Goal: Transaction & Acquisition: Book appointment/travel/reservation

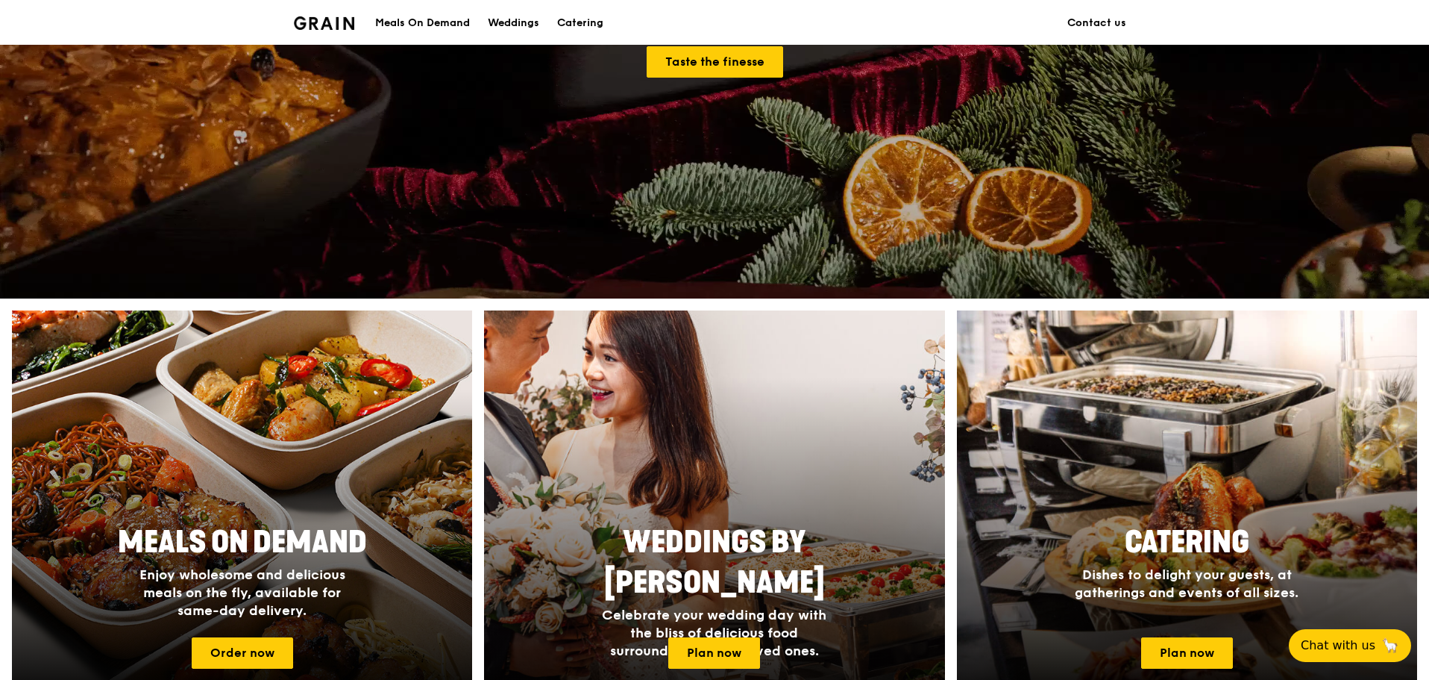
scroll to position [522, 0]
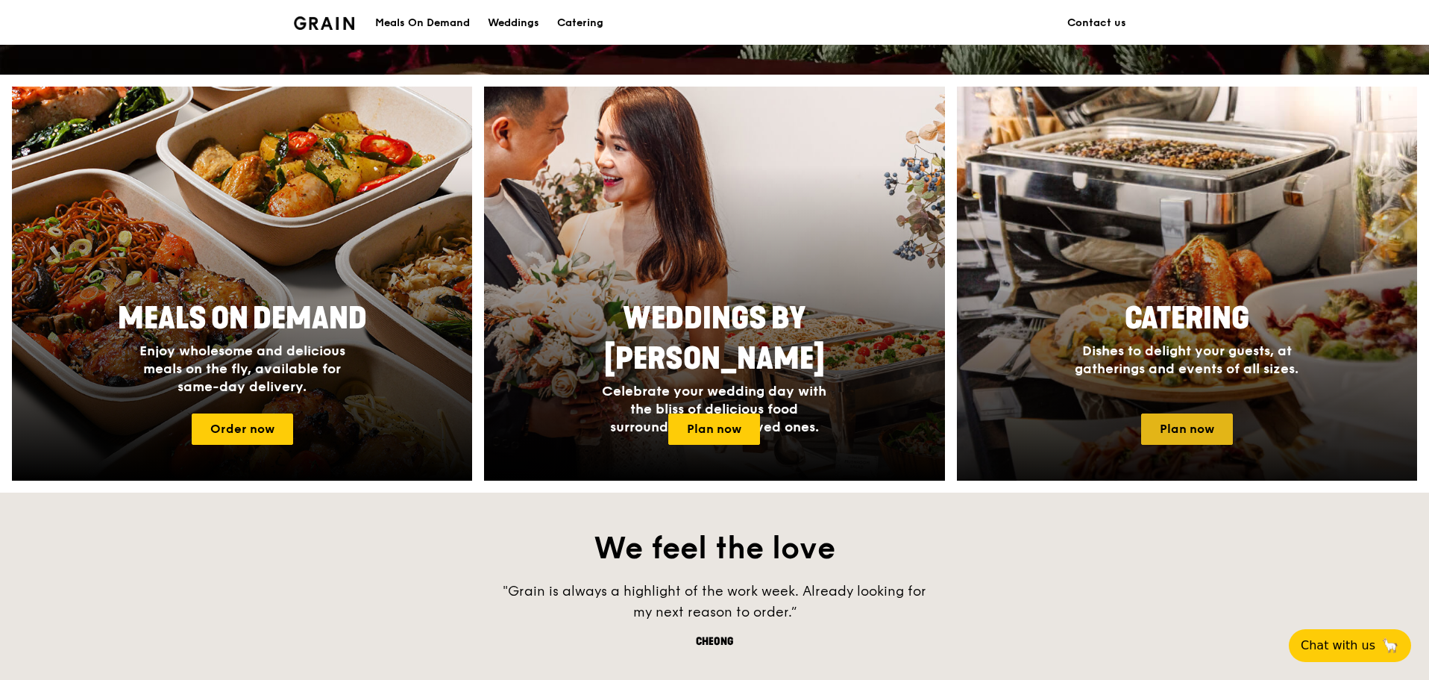
click at [1187, 437] on link "Plan now" at bounding box center [1187, 428] width 92 height 31
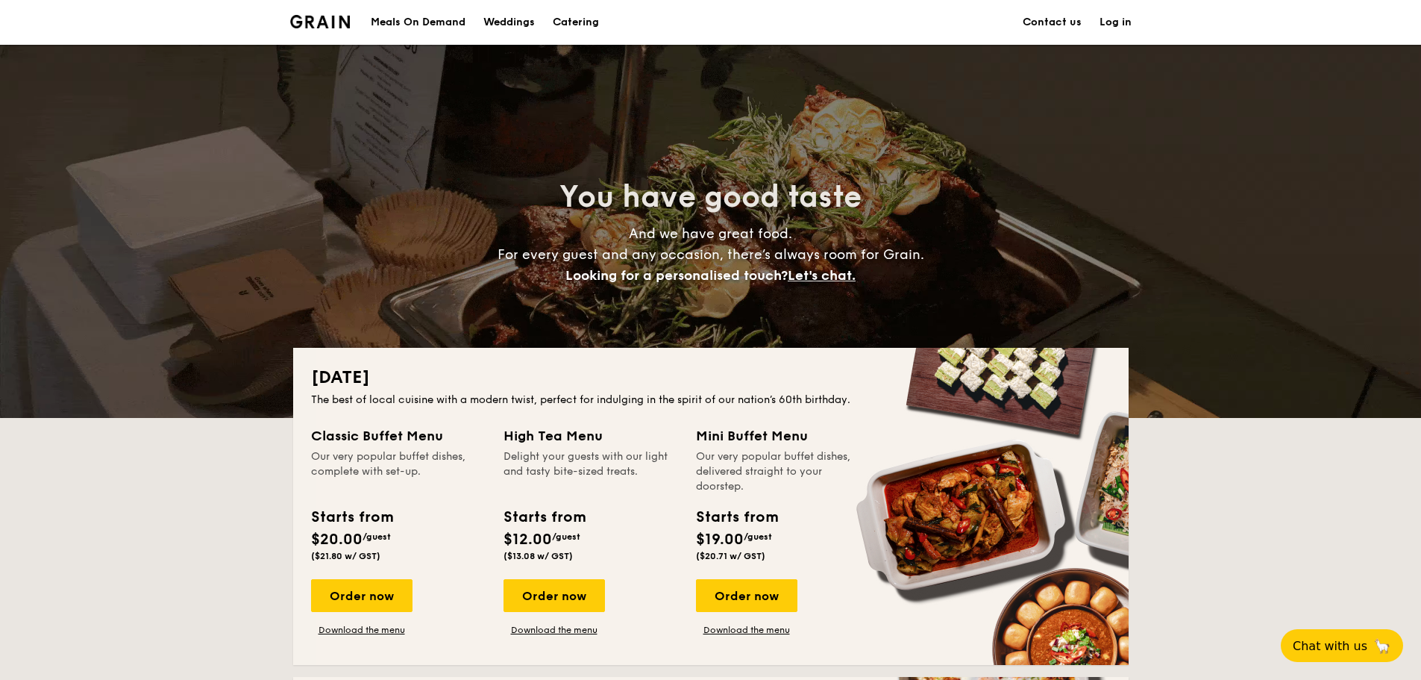
scroll to position [75, 0]
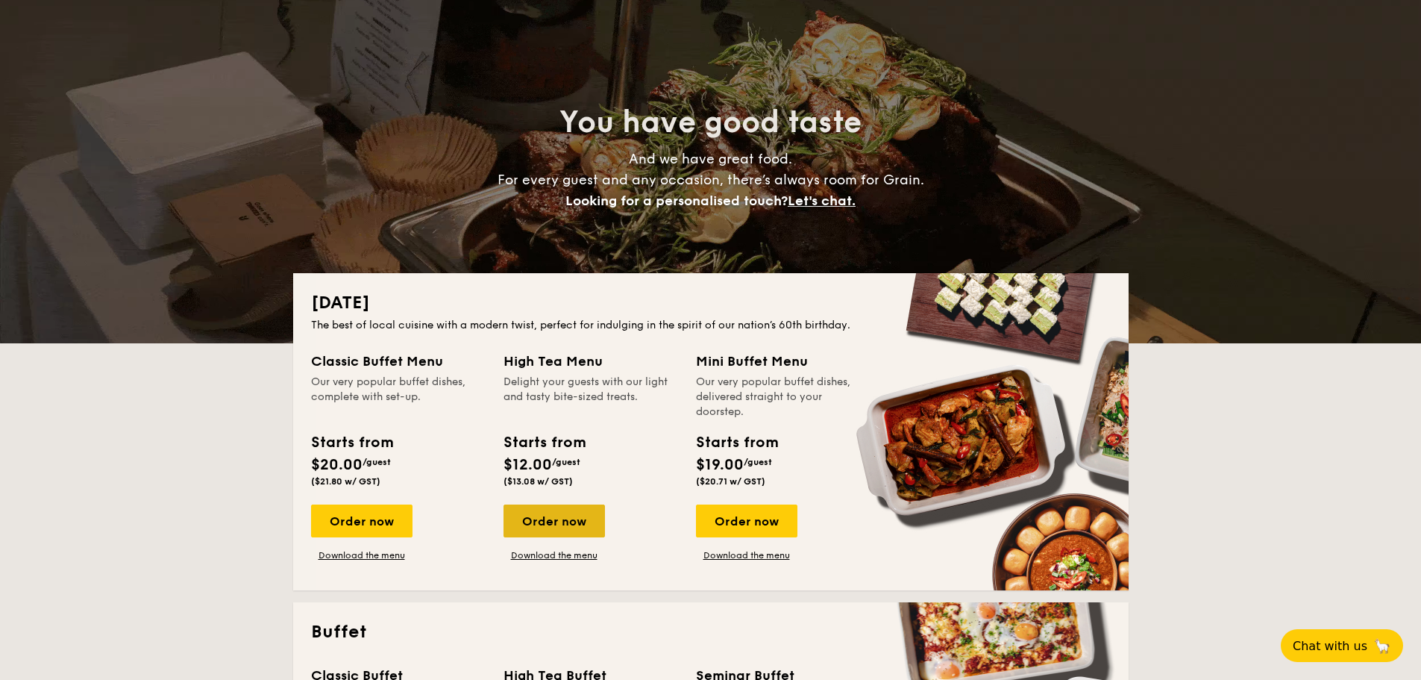
click at [569, 520] on div "Order now" at bounding box center [554, 520] width 101 height 33
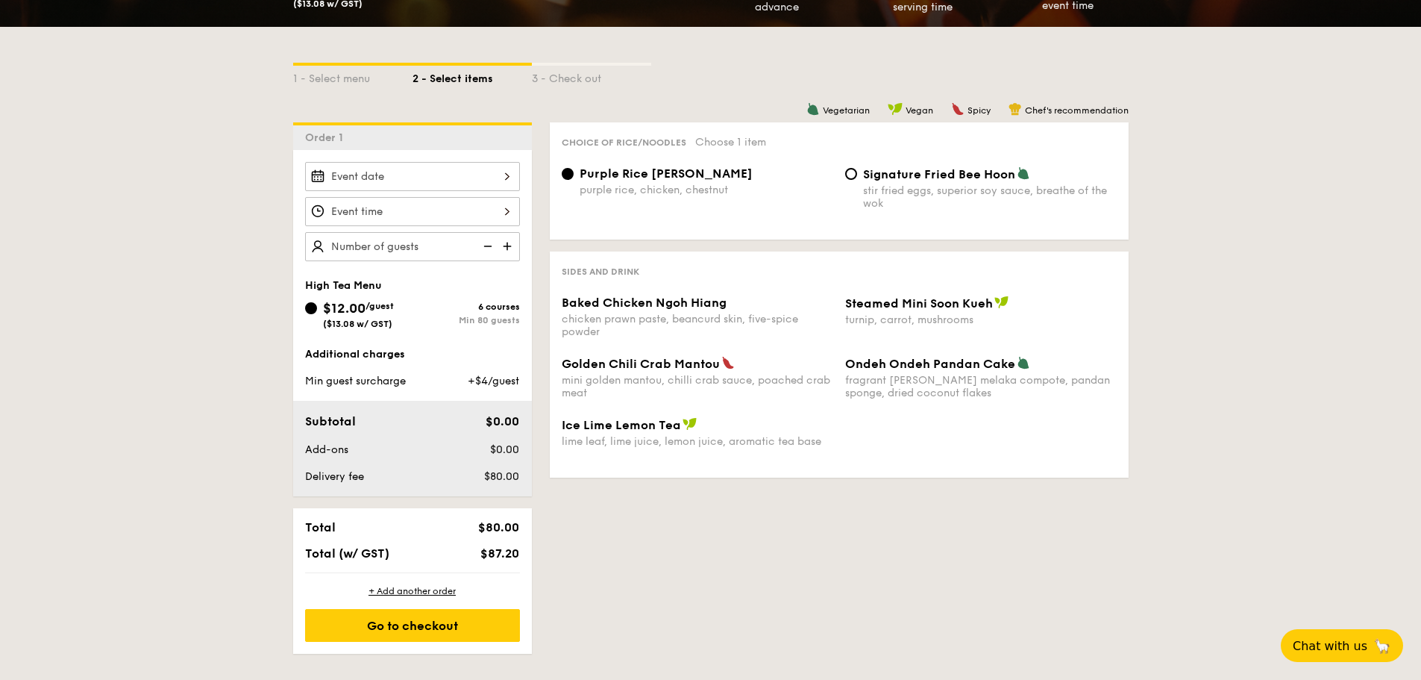
scroll to position [149, 0]
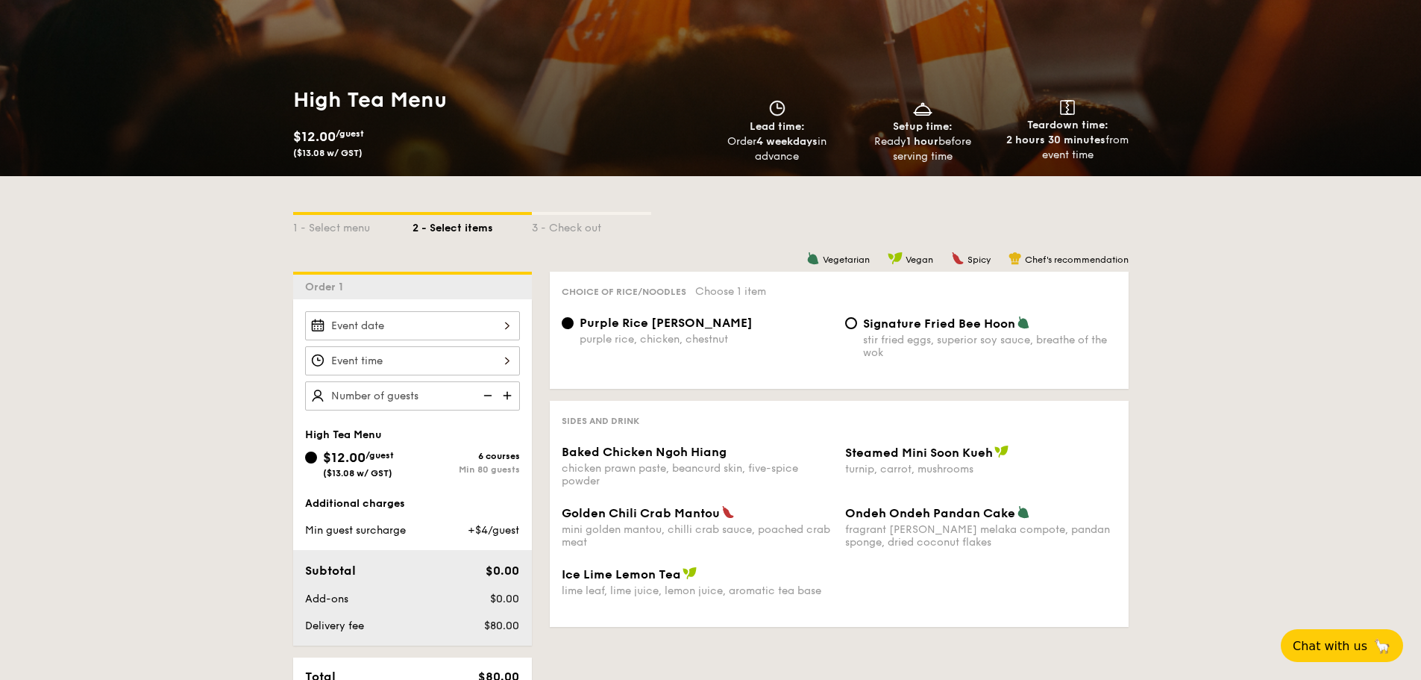
click at [505, 393] on img at bounding box center [509, 395] width 22 height 28
click at [485, 395] on img at bounding box center [486, 395] width 22 height 28
type input "20 guests"
click at [402, 319] on div at bounding box center [412, 325] width 215 height 29
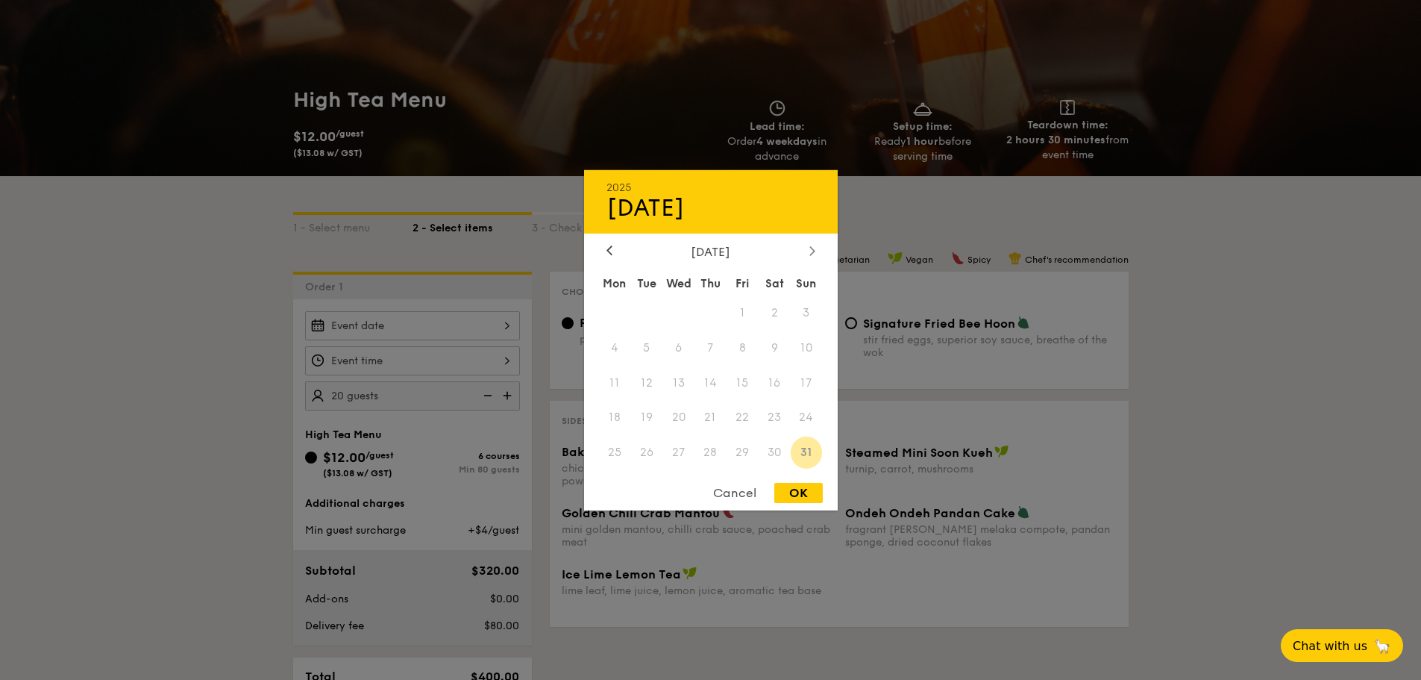
click at [813, 244] on div at bounding box center [812, 251] width 13 height 14
click at [794, 344] on span "14" at bounding box center [807, 347] width 32 height 32
click at [773, 348] on span "13" at bounding box center [775, 347] width 32 height 32
click at [765, 353] on span "13" at bounding box center [775, 347] width 32 height 32
click at [809, 251] on icon at bounding box center [812, 250] width 6 height 10
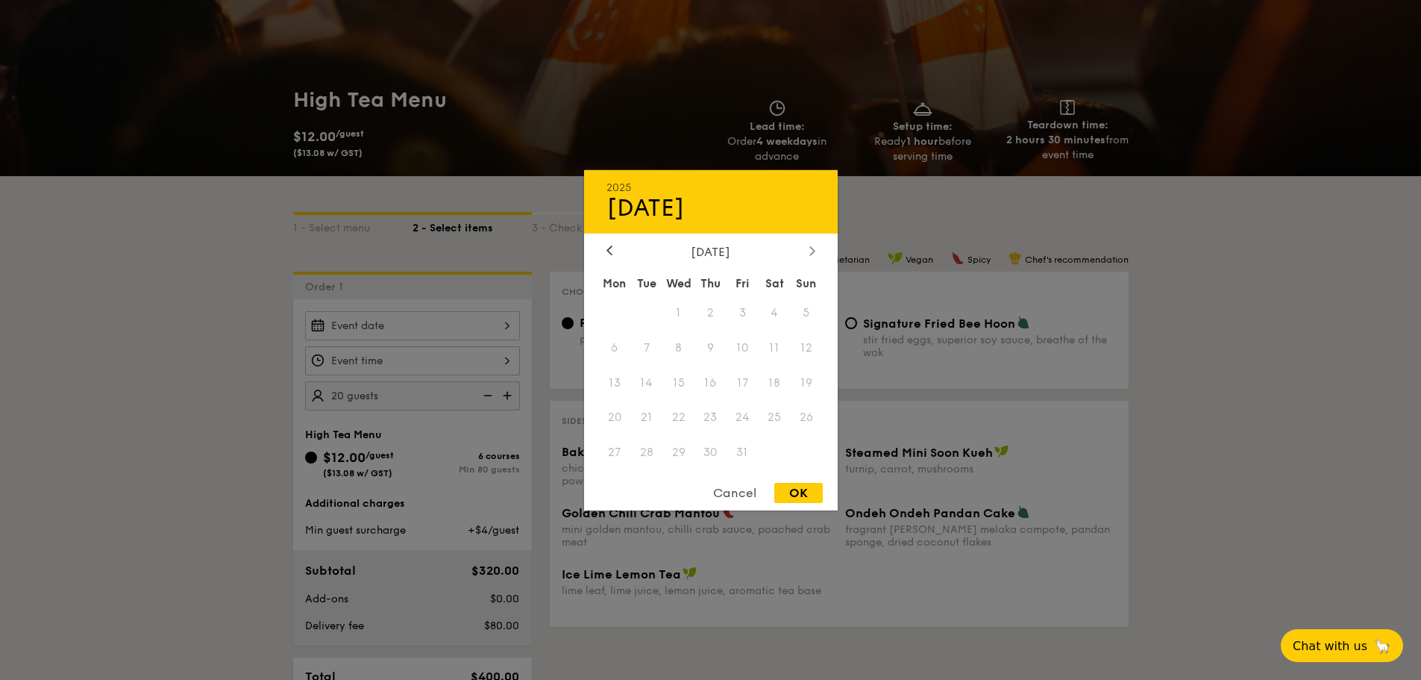
click at [813, 247] on icon at bounding box center [812, 250] width 6 height 10
click at [692, 345] on span "5" at bounding box center [678, 347] width 32 height 32
drag, startPoint x: 222, startPoint y: 474, endPoint x: 246, endPoint y: 452, distance: 32.8
click at [223, 474] on div at bounding box center [710, 340] width 1421 height 680
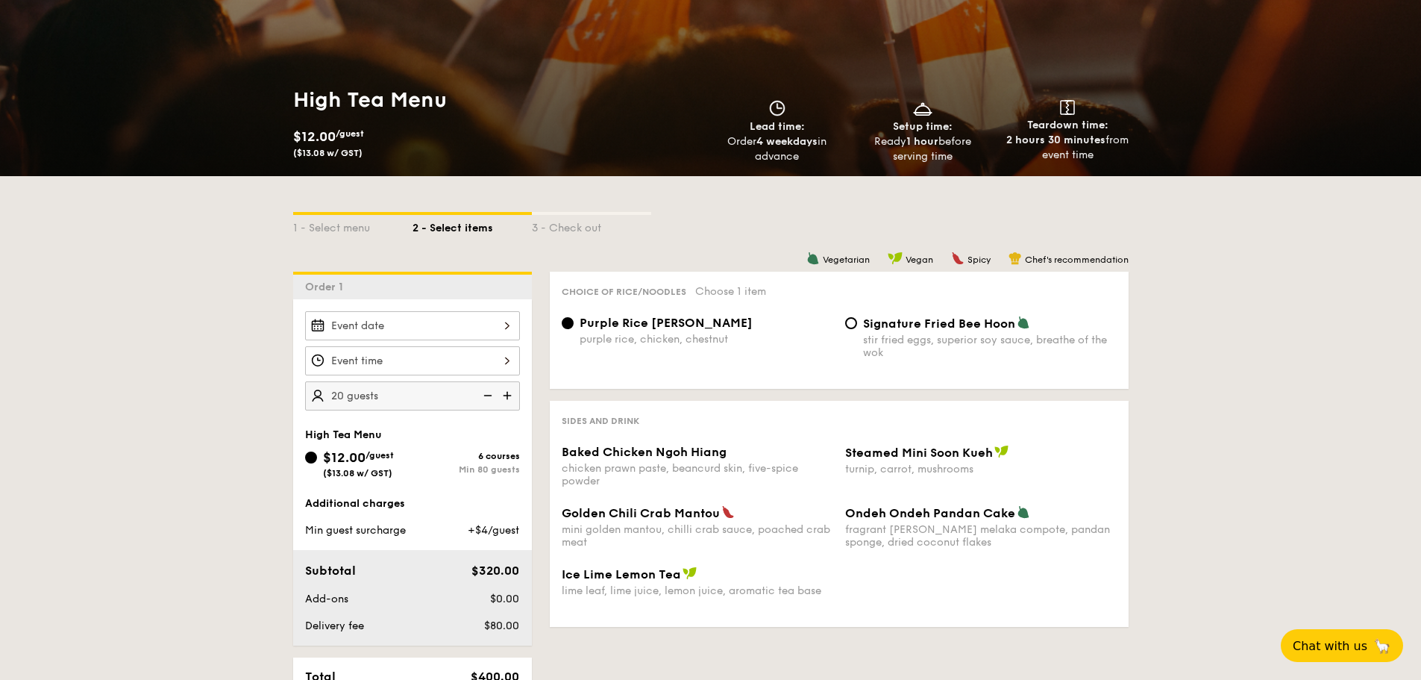
click at [425, 362] on div at bounding box center [412, 360] width 215 height 29
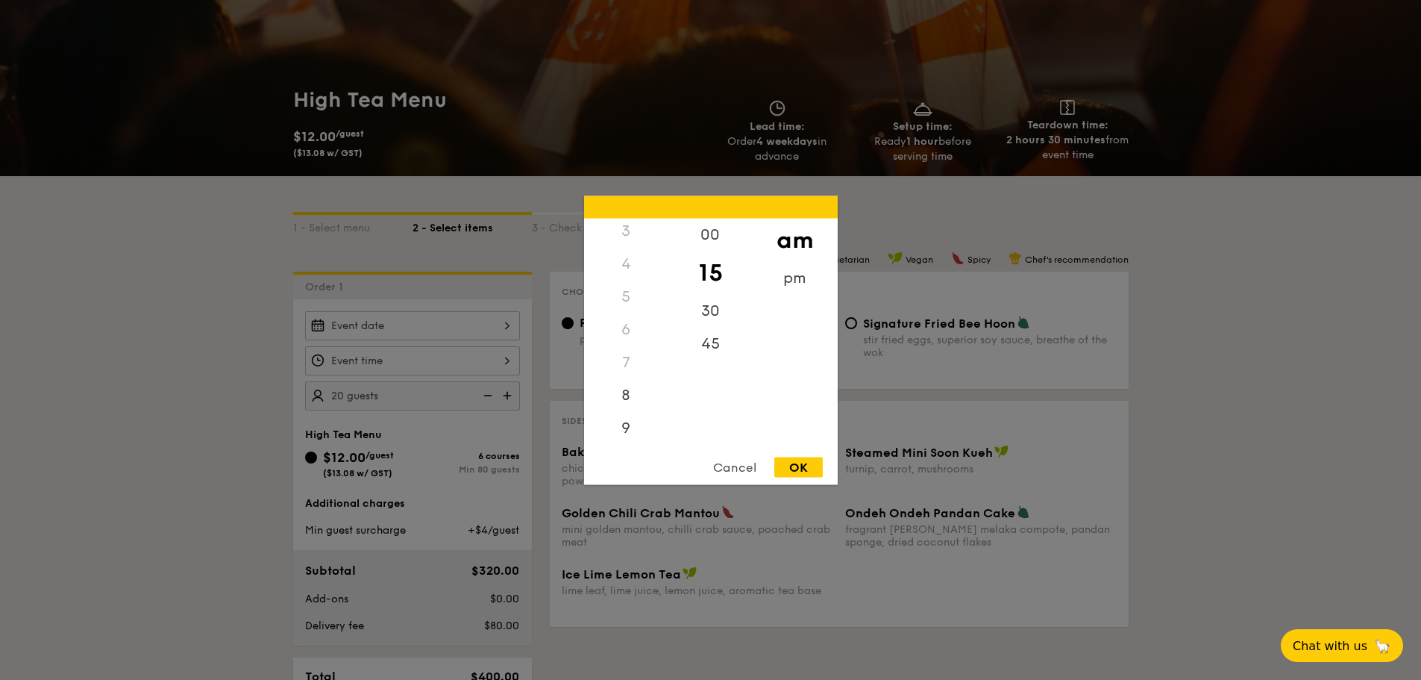
scroll to position [28, 0]
click at [624, 272] on div "2" at bounding box center [626, 272] width 84 height 33
click at [622, 271] on div "2" at bounding box center [626, 272] width 84 height 33
drag, startPoint x: 627, startPoint y: 322, endPoint x: 624, endPoint y: 287, distance: 34.4
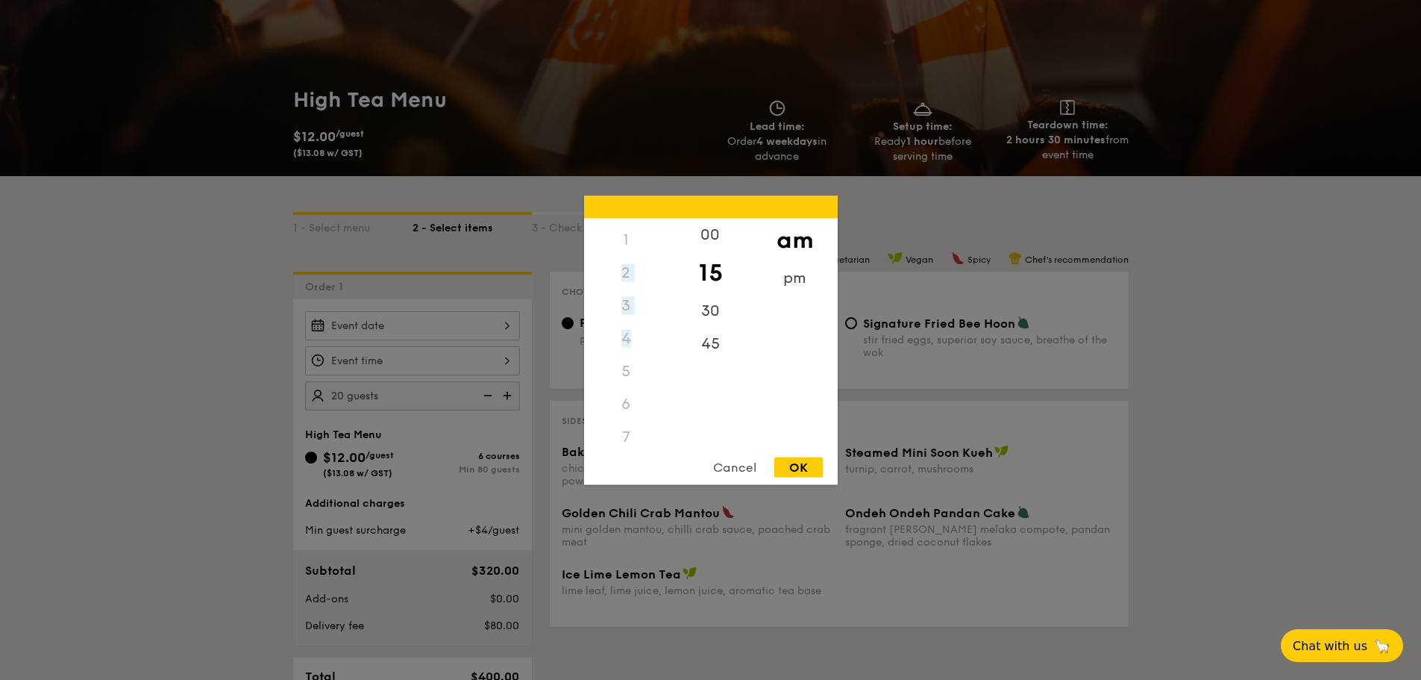
click at [624, 287] on div "12 1 2 3 4 5 6 7 8 9 10 11" at bounding box center [626, 332] width 84 height 228
drag, startPoint x: 668, startPoint y: 345, endPoint x: 651, endPoint y: 424, distance: 80.9
click at [651, 429] on div "12 1 2 3 4 5 6 7 8 9 10 11 00 15 30 45 am pm" at bounding box center [711, 332] width 254 height 228
click at [659, 405] on div "6" at bounding box center [626, 400] width 84 height 33
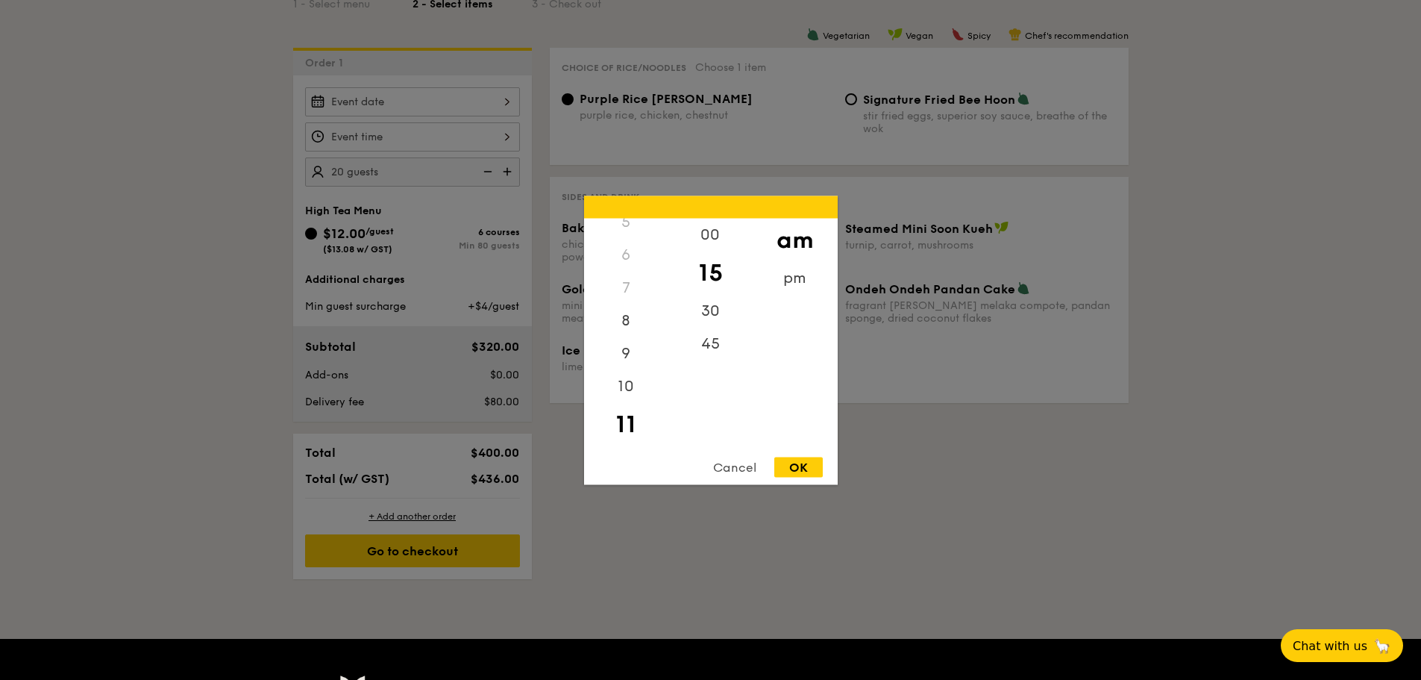
scroll to position [28, 0]
click at [623, 275] on div "2" at bounding box center [626, 272] width 84 height 33
click at [626, 274] on div "2" at bounding box center [626, 272] width 84 height 33
click at [709, 310] on div "30" at bounding box center [710, 315] width 84 height 43
click at [617, 310] on div "3" at bounding box center [626, 305] width 84 height 33
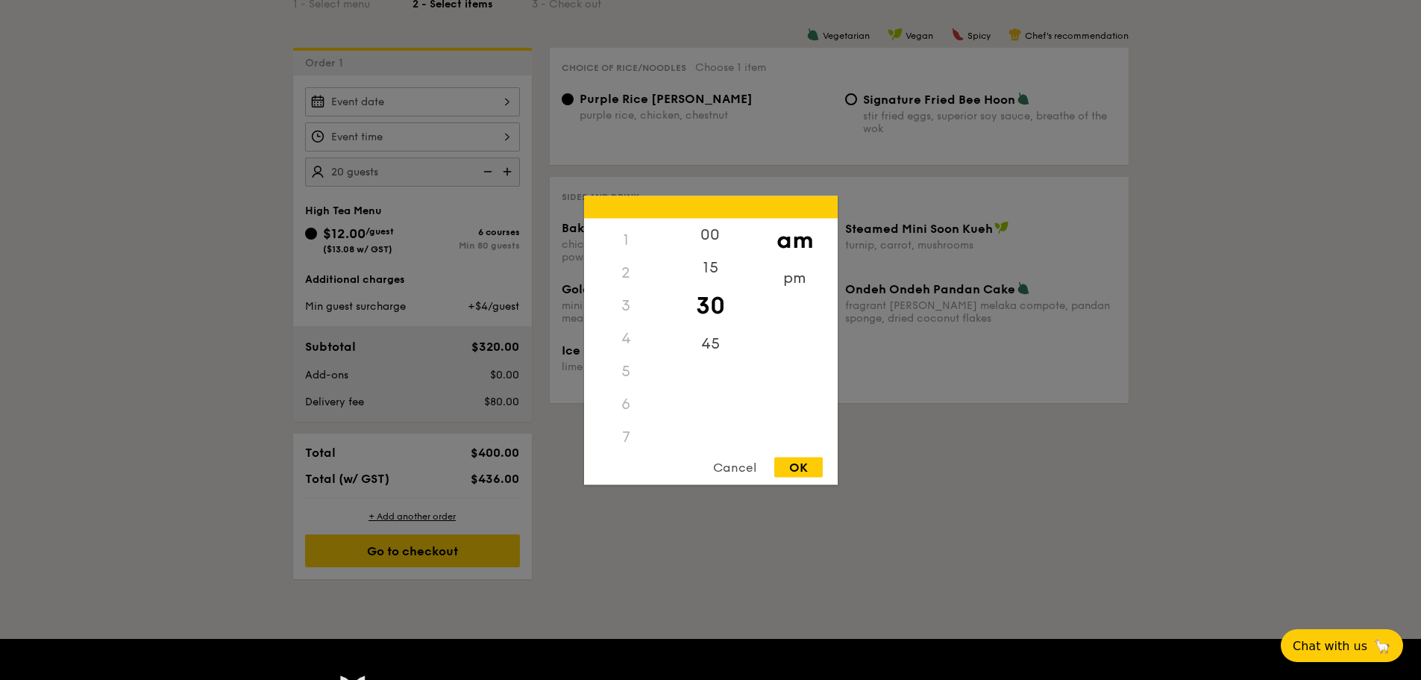
click at [623, 305] on div "3" at bounding box center [626, 305] width 84 height 33
click at [736, 465] on div "Cancel" at bounding box center [734, 467] width 73 height 20
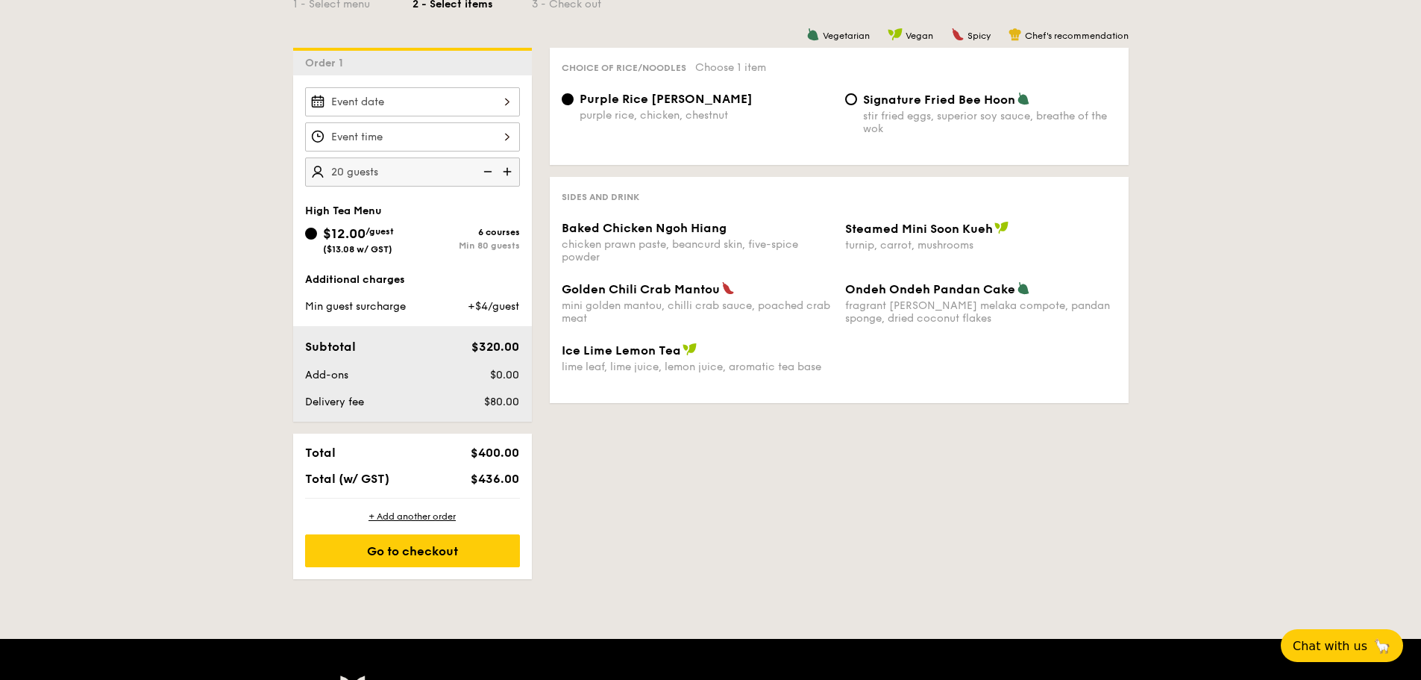
click at [378, 77] on div "20 guests High Tea Menu $12.00 /guest ($13.08 w/ GST) 6 courses Min 80 guests A…" at bounding box center [412, 248] width 239 height 346
click at [396, 102] on div at bounding box center [412, 101] width 215 height 29
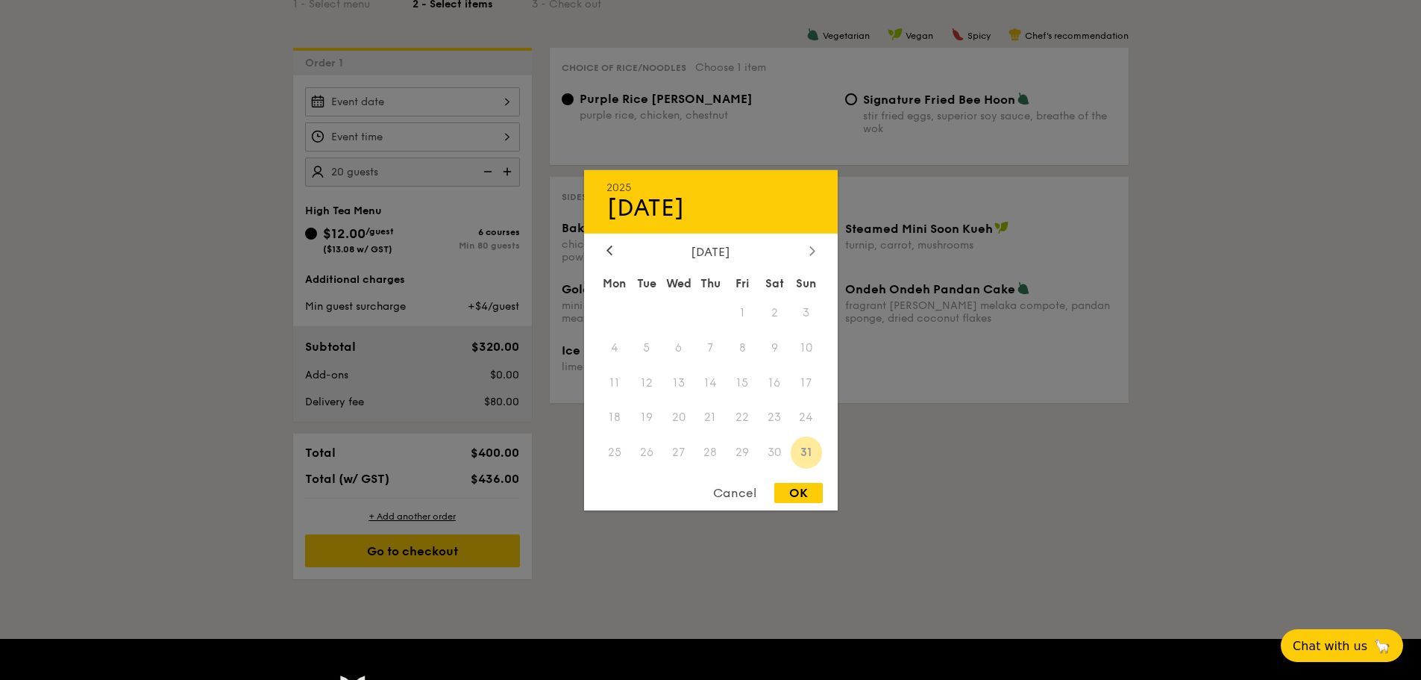
click at [814, 251] on icon at bounding box center [811, 250] width 4 height 9
click at [771, 345] on span "13" at bounding box center [775, 347] width 32 height 32
click at [178, 282] on div at bounding box center [710, 340] width 1421 height 680
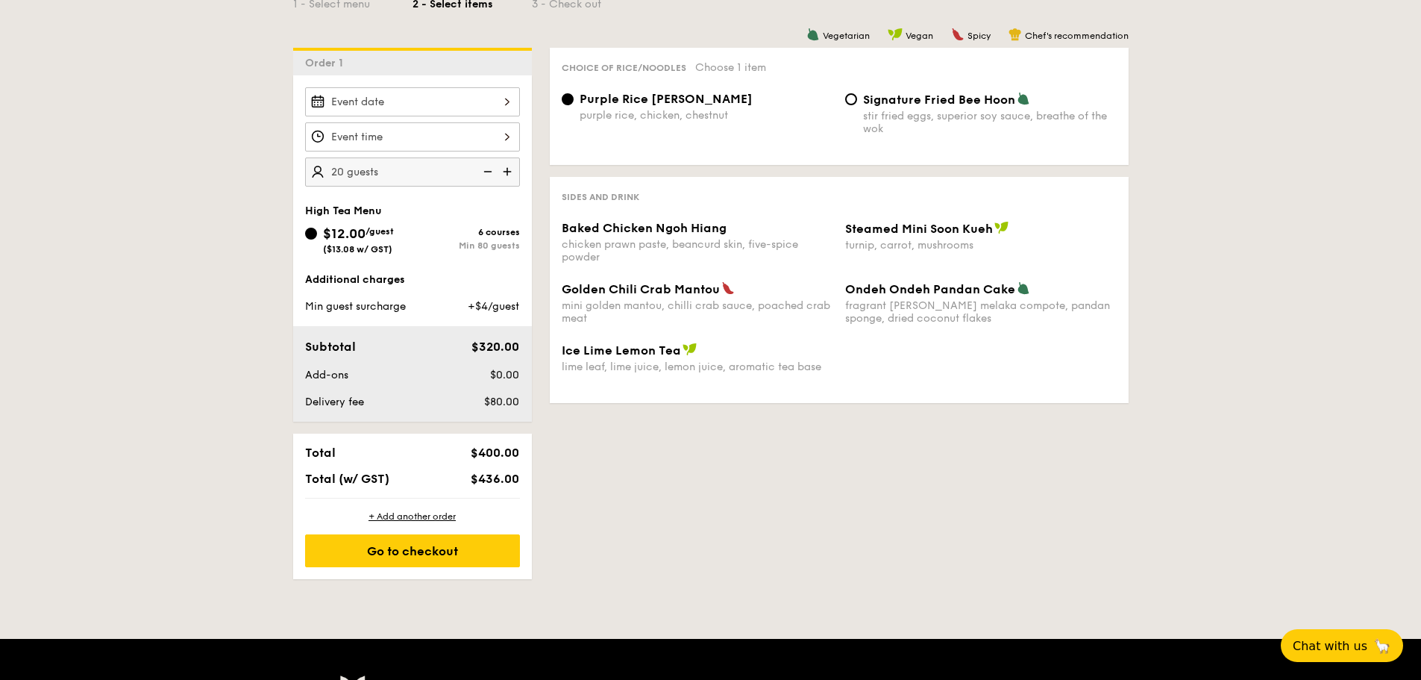
scroll to position [224, 0]
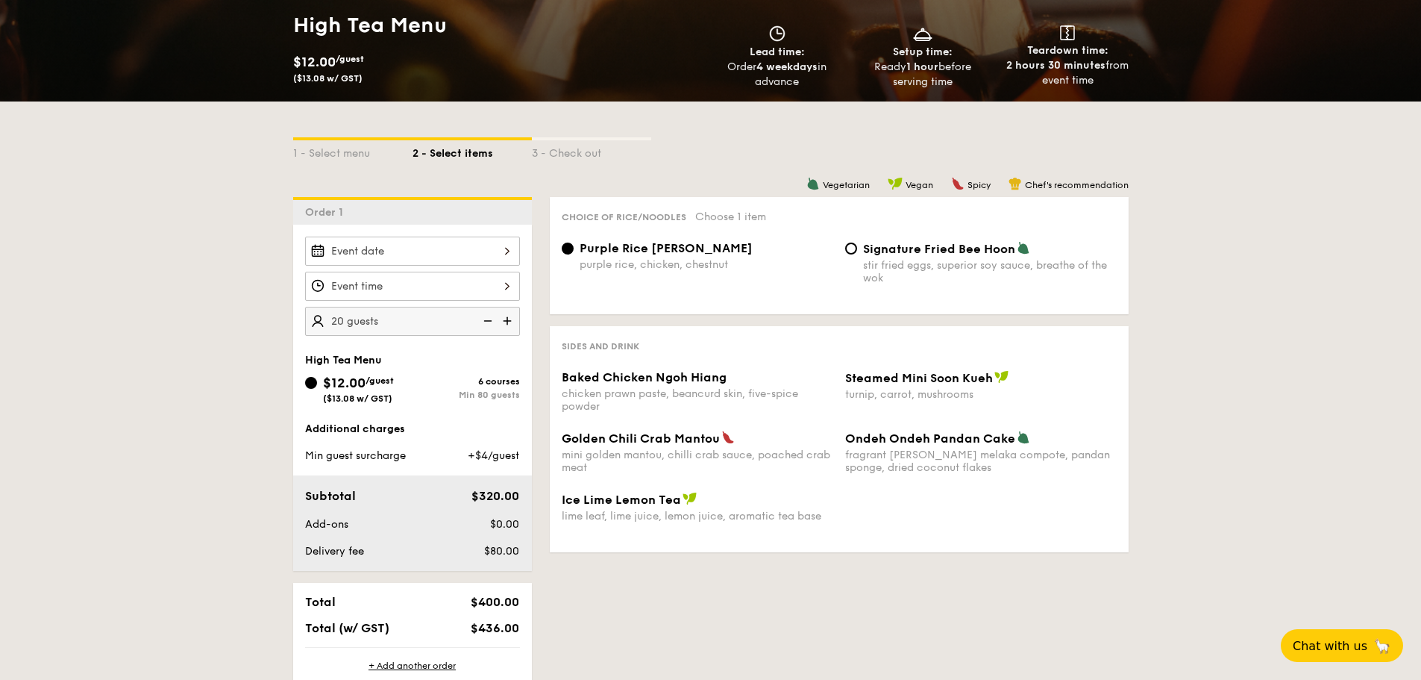
click at [439, 255] on div at bounding box center [412, 250] width 215 height 29
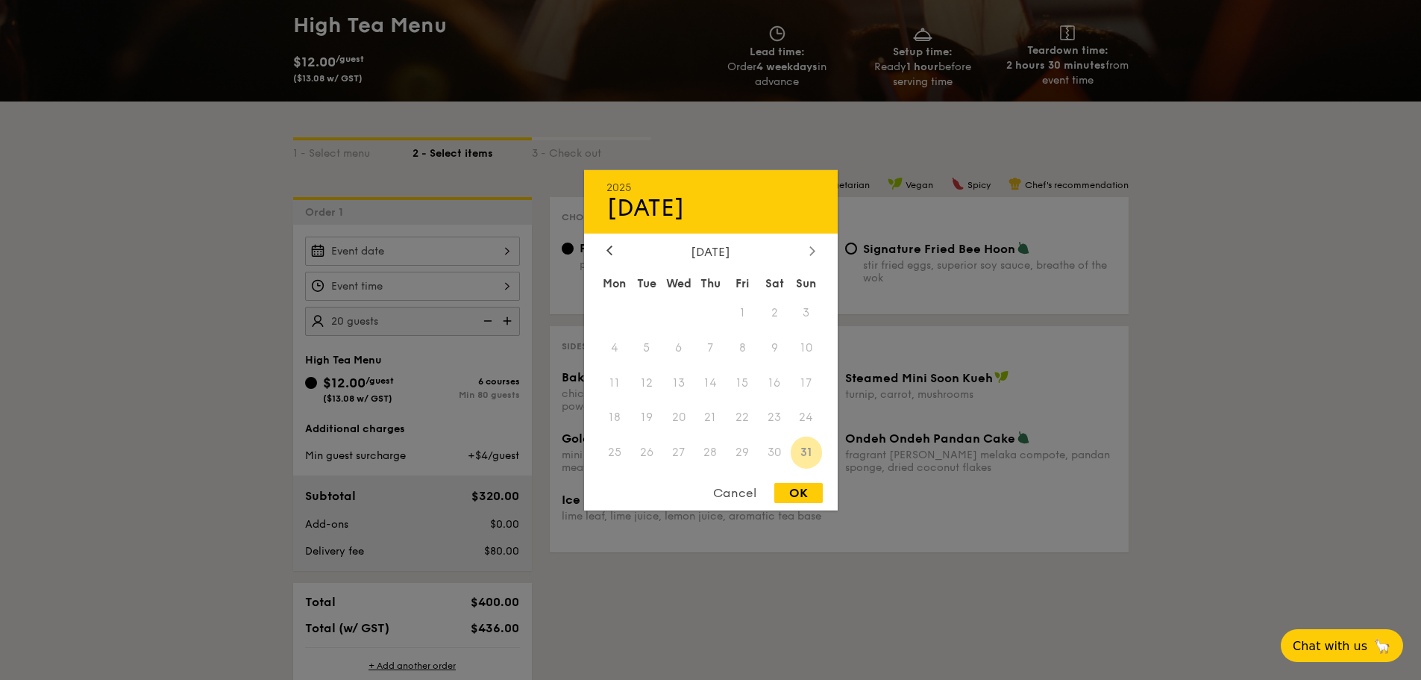
click at [812, 251] on icon at bounding box center [812, 250] width 6 height 10
click at [675, 307] on span "3" at bounding box center [678, 312] width 32 height 32
click at [680, 310] on span "3" at bounding box center [678, 312] width 32 height 32
click at [607, 248] on icon at bounding box center [610, 250] width 6 height 10
click at [792, 491] on div "OK" at bounding box center [798, 493] width 48 height 20
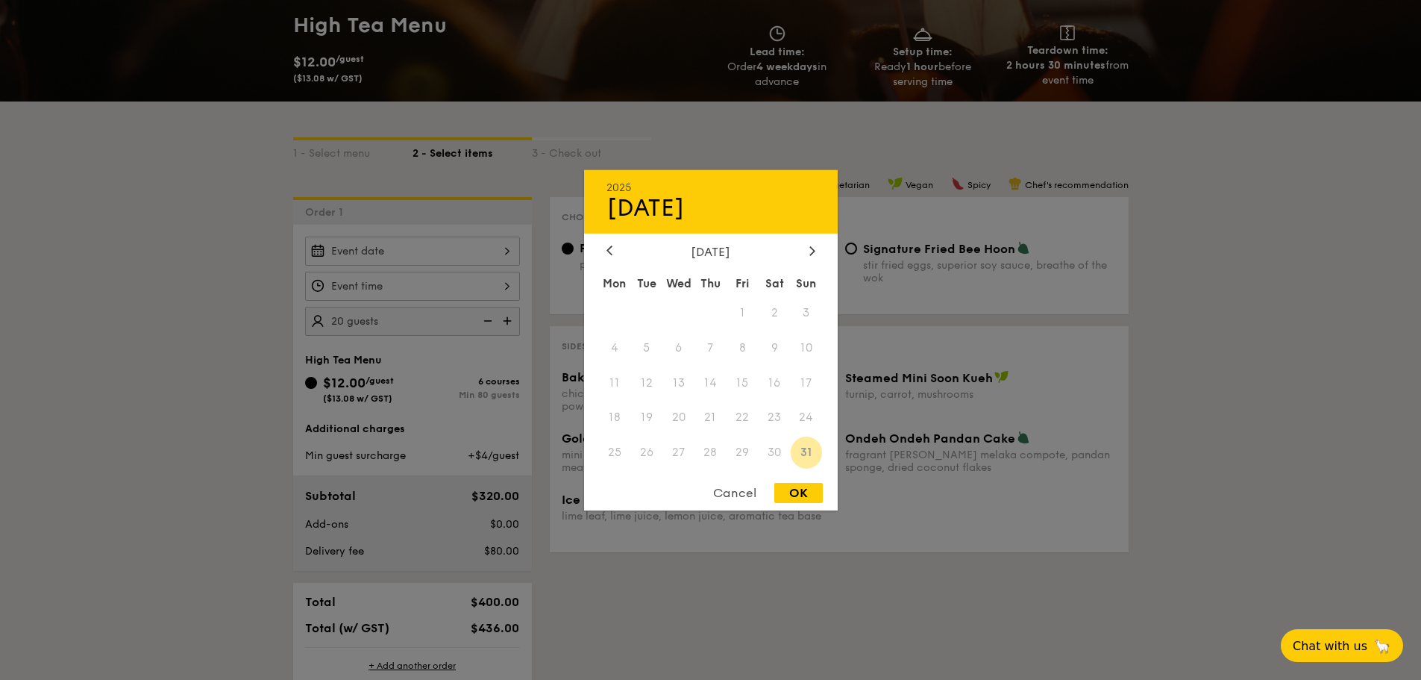
type input "Aug 31, 2025"
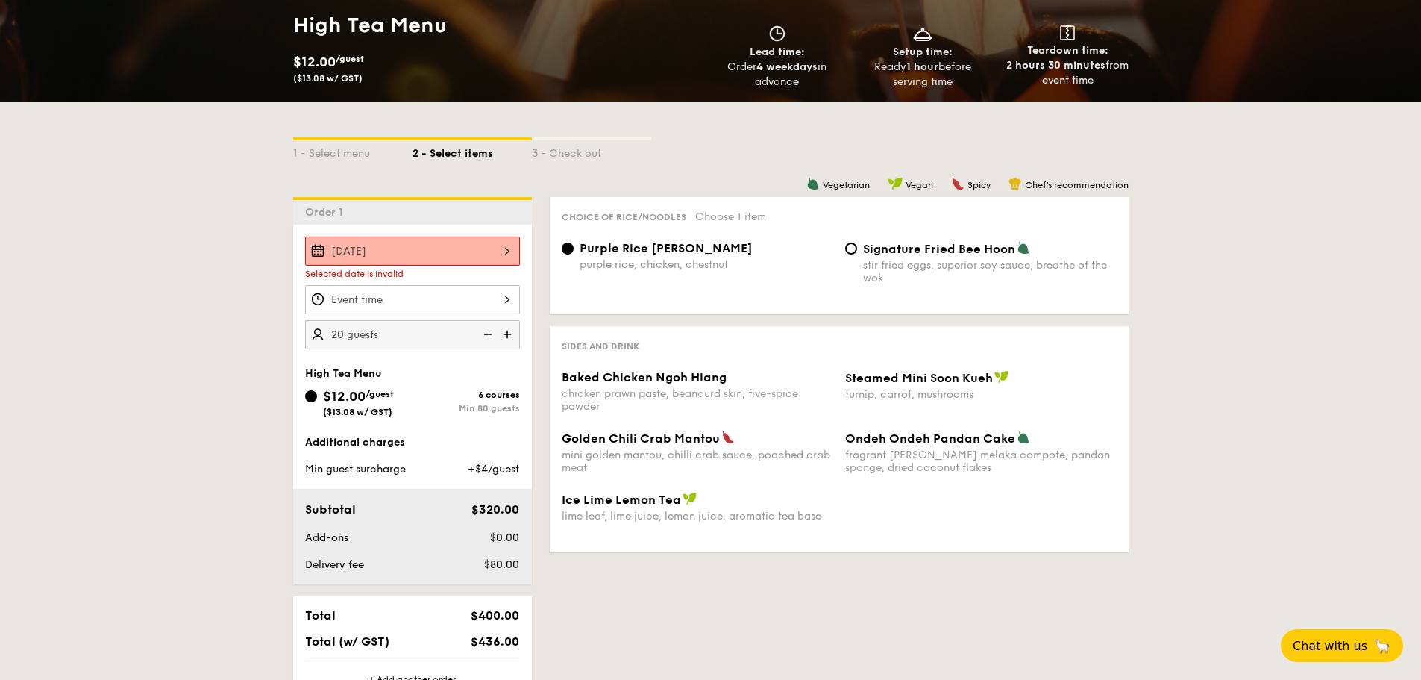
click at [387, 256] on div "Aug 31, 2025" at bounding box center [412, 250] width 215 height 29
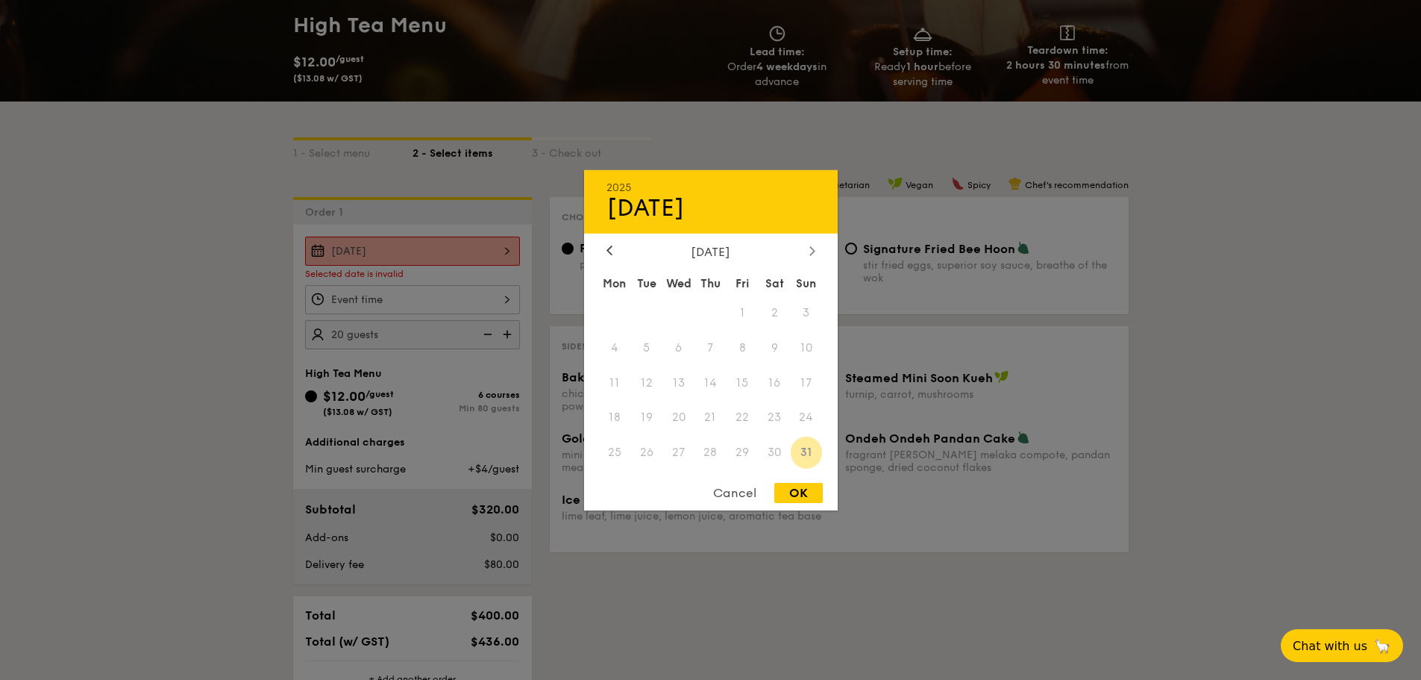
click at [812, 251] on icon at bounding box center [812, 250] width 6 height 10
click at [613, 250] on div at bounding box center [609, 251] width 13 height 14
click at [740, 309] on span "5" at bounding box center [743, 312] width 32 height 32
click at [168, 363] on div at bounding box center [710, 340] width 1421 height 680
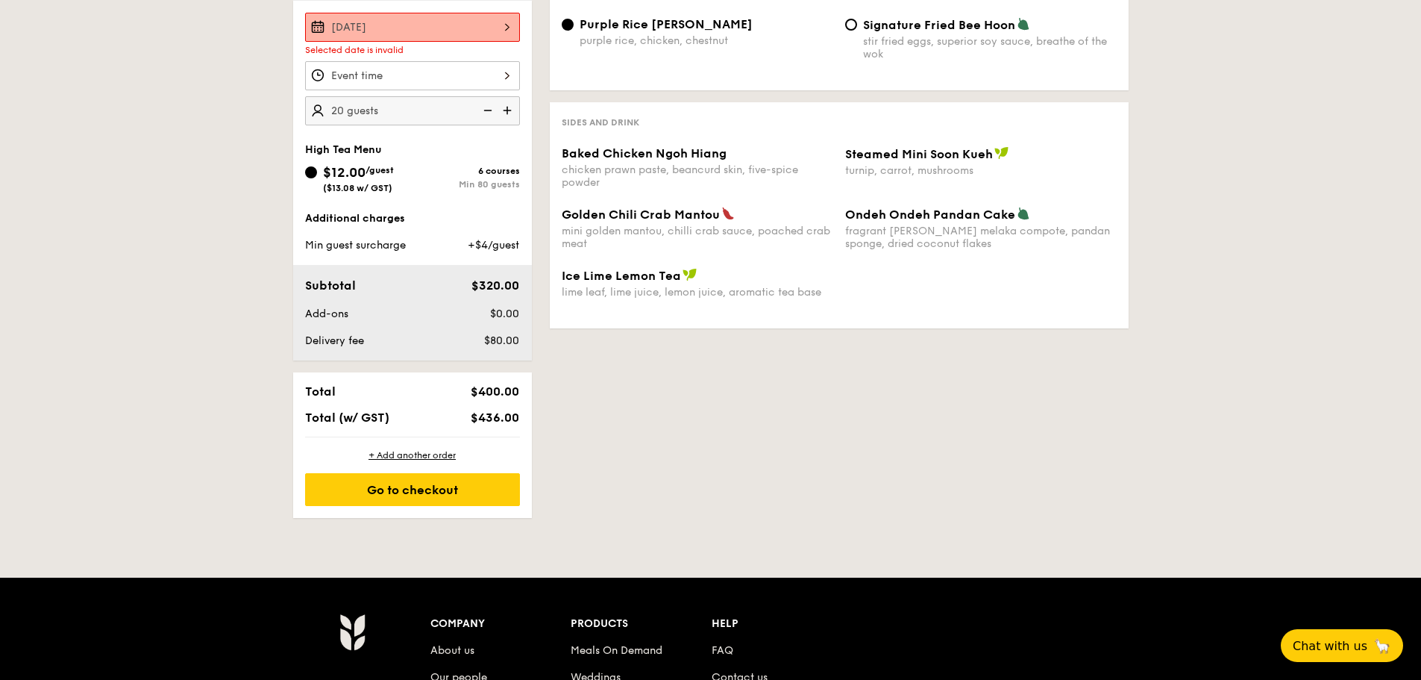
scroll to position [373, 0]
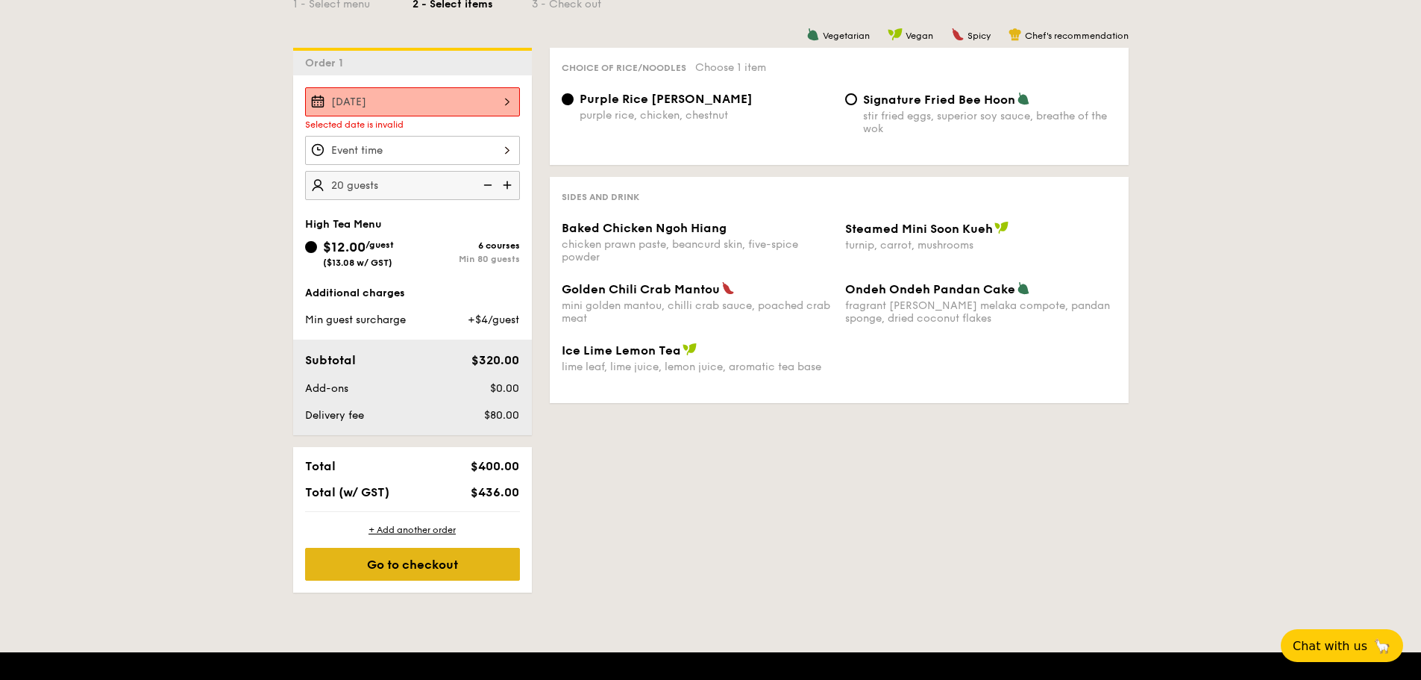
click at [426, 569] on div "Go to checkout" at bounding box center [412, 564] width 215 height 33
click at [399, 101] on div "Aug 31, 2025" at bounding box center [412, 101] width 215 height 29
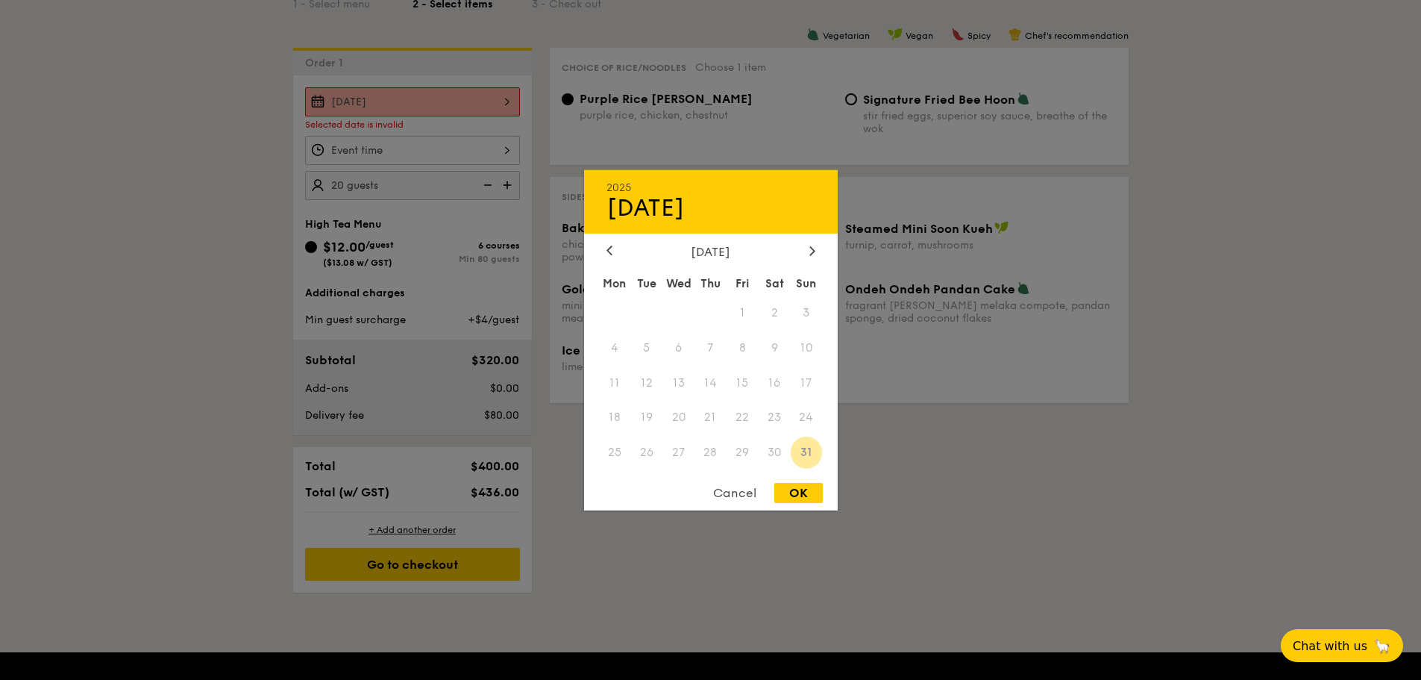
click at [645, 450] on span "26" at bounding box center [646, 452] width 32 height 32
click at [672, 449] on span "27" at bounding box center [678, 452] width 32 height 32
click at [675, 450] on span "27" at bounding box center [678, 452] width 32 height 32
click at [794, 493] on div "OK" at bounding box center [798, 493] width 48 height 20
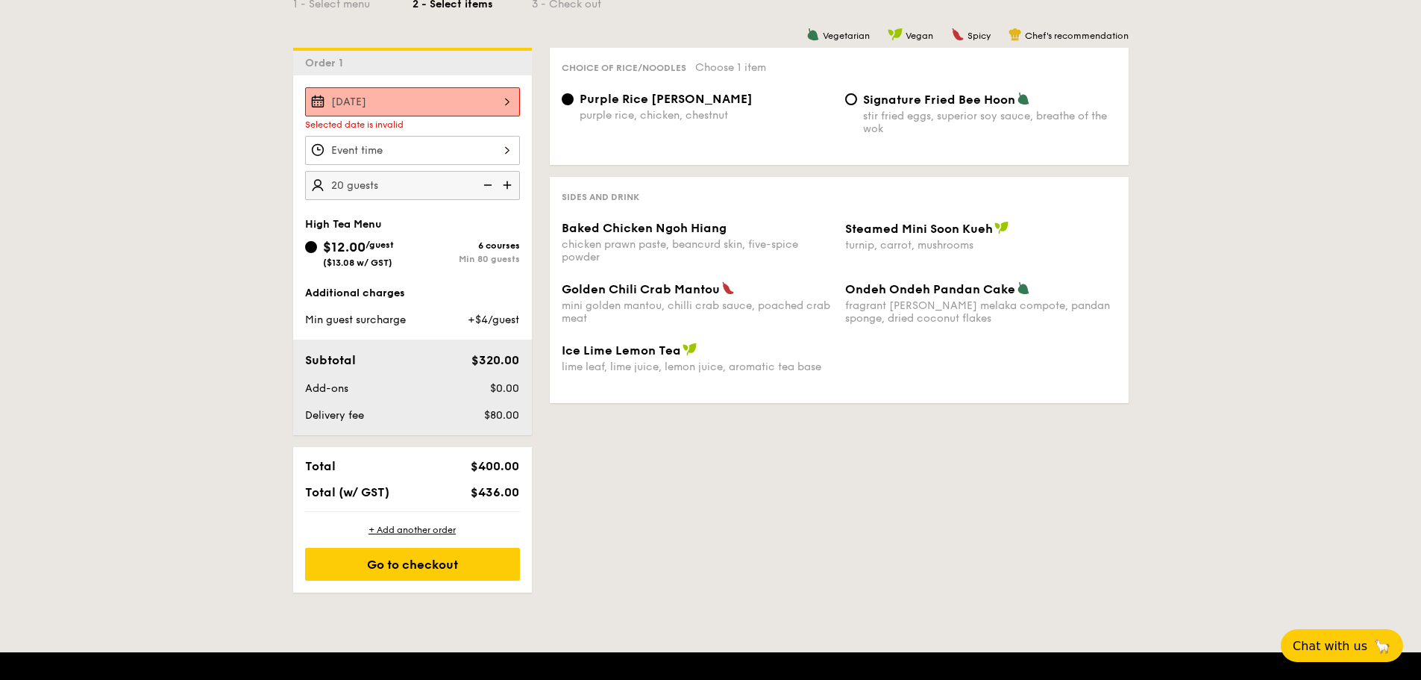
scroll to position [224, 0]
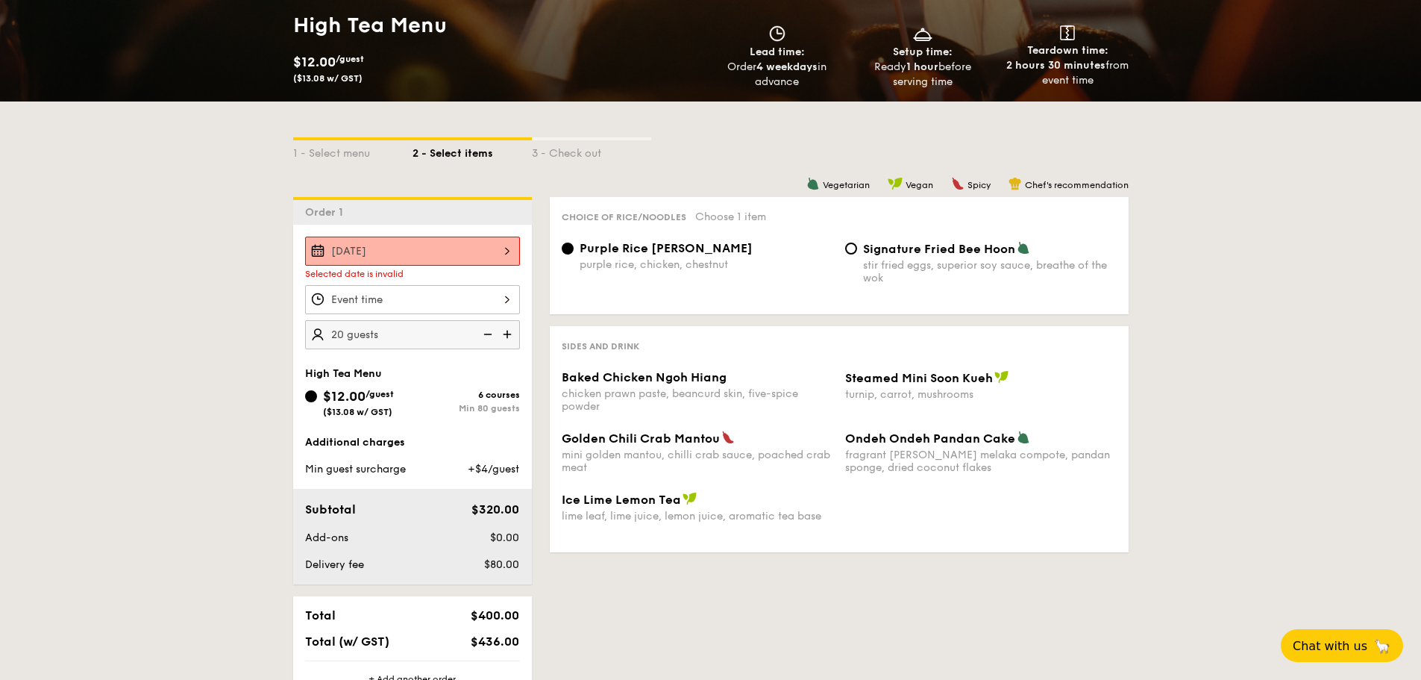
click at [474, 254] on div "Aug 31, 2025" at bounding box center [412, 250] width 215 height 29
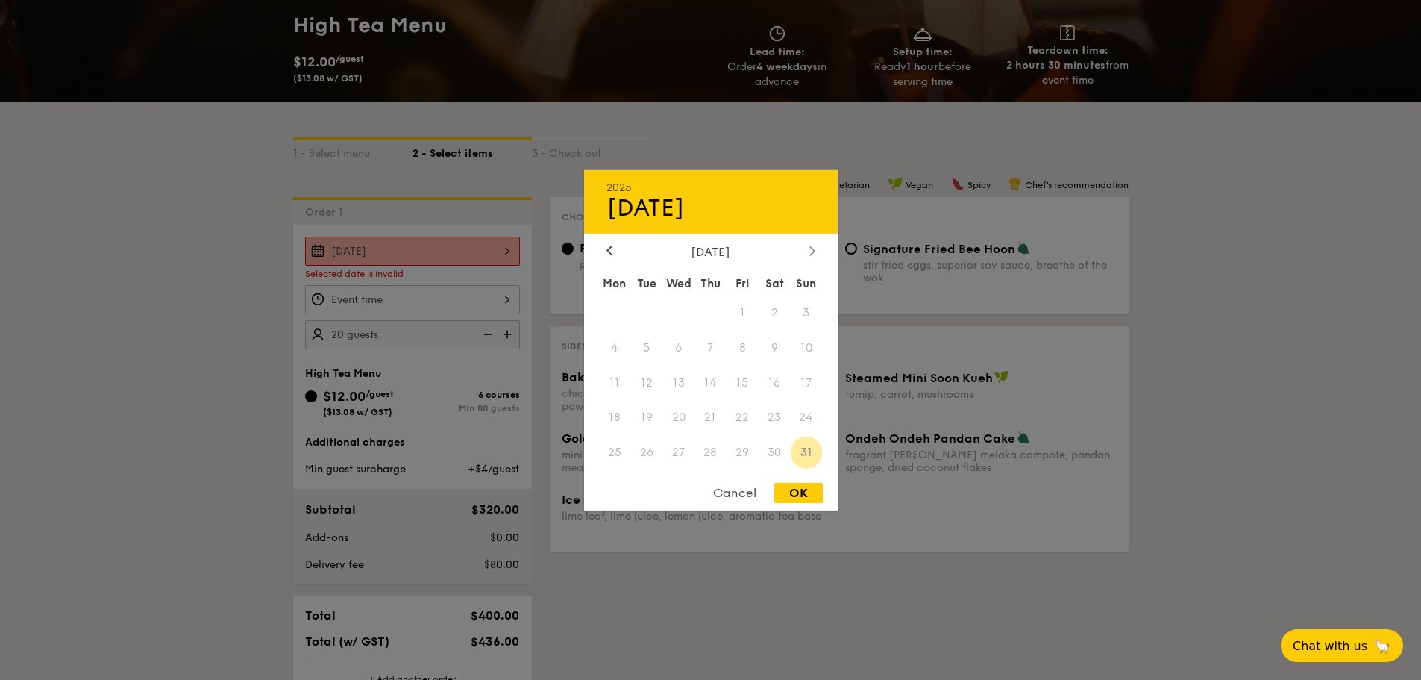
click at [815, 249] on icon at bounding box center [812, 250] width 6 height 10
drag, startPoint x: 747, startPoint y: 338, endPoint x: 798, endPoint y: 287, distance: 72.3
click at [751, 334] on span "12" at bounding box center [743, 347] width 32 height 32
click at [814, 254] on icon at bounding box center [812, 250] width 6 height 10
click at [707, 317] on span "2" at bounding box center [711, 312] width 32 height 32
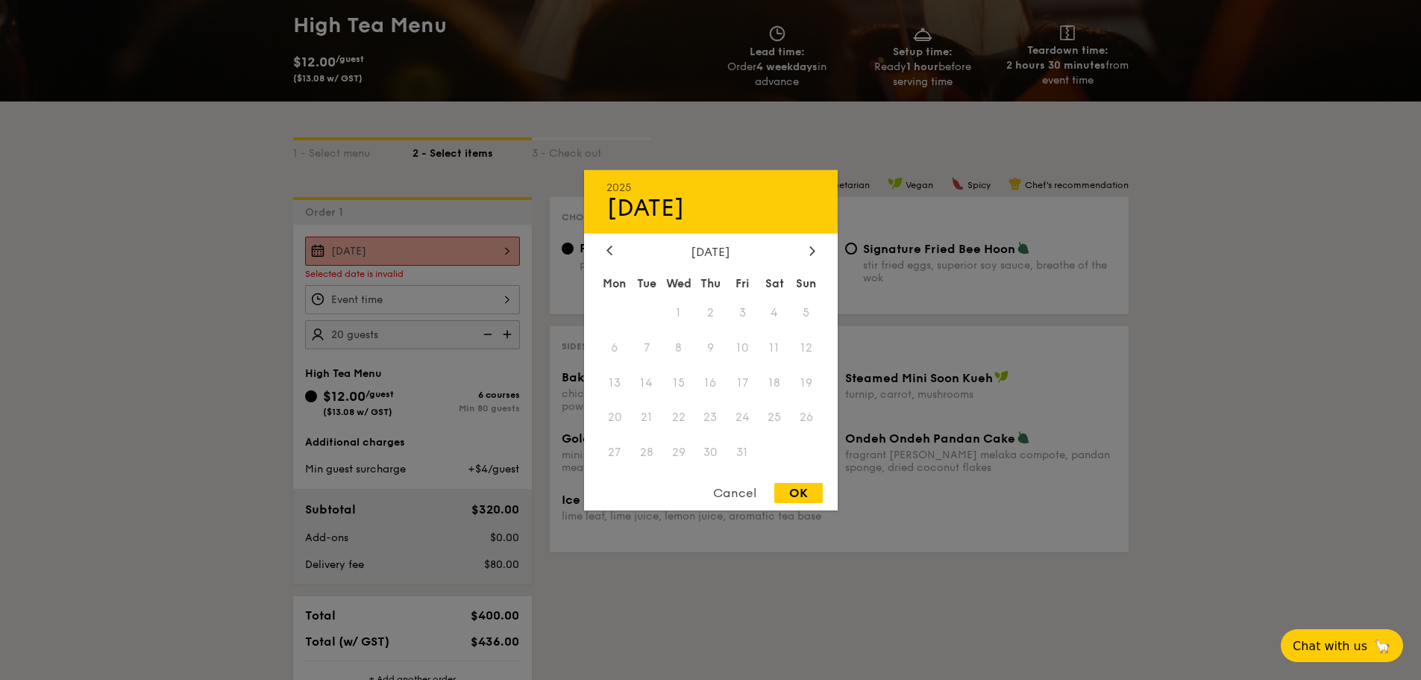
click at [732, 346] on span "10" at bounding box center [743, 347] width 32 height 32
click at [200, 301] on div at bounding box center [710, 340] width 1421 height 680
